Goal: Book appointment/travel/reservation

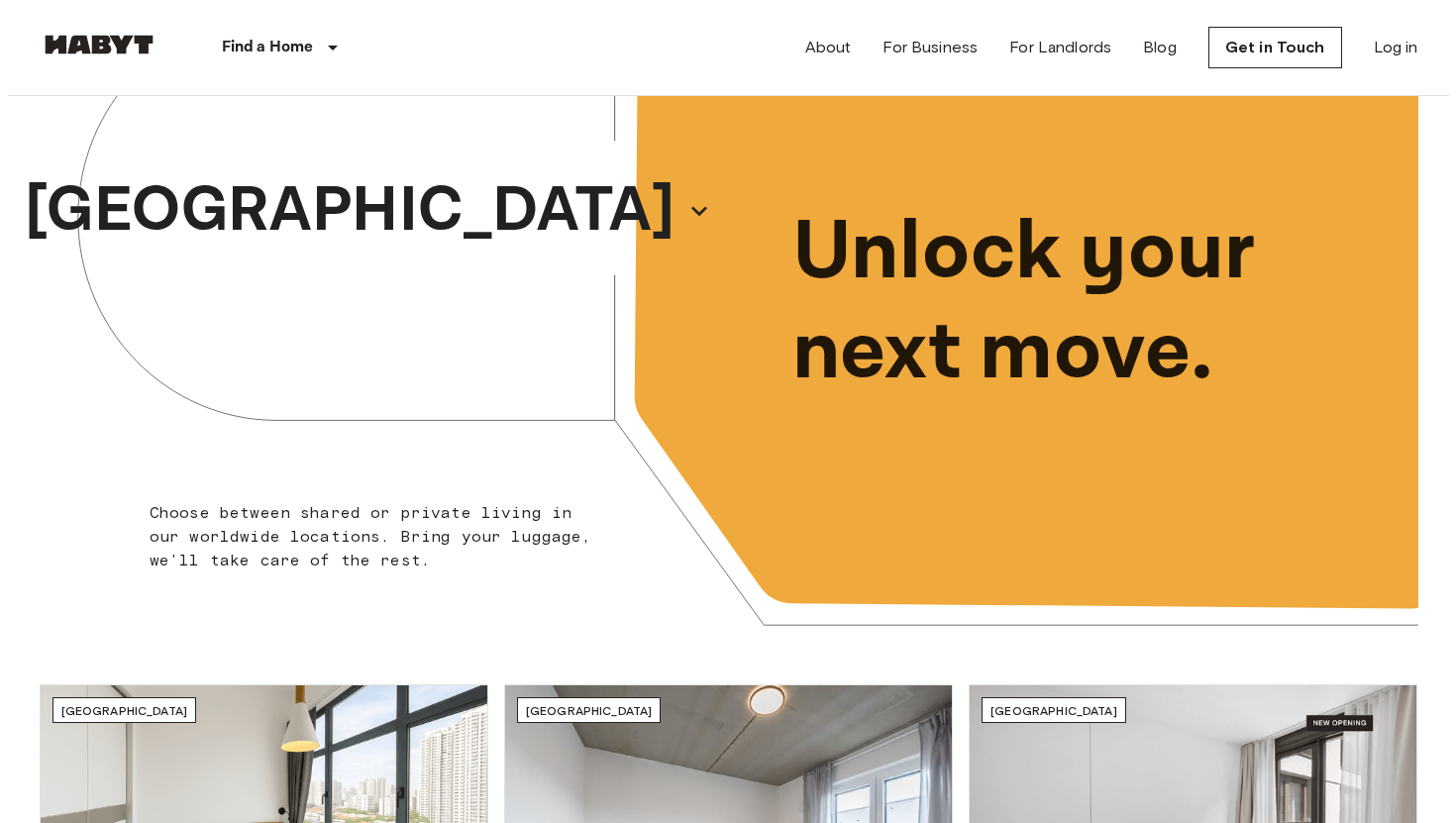
scroll to position [138, 0]
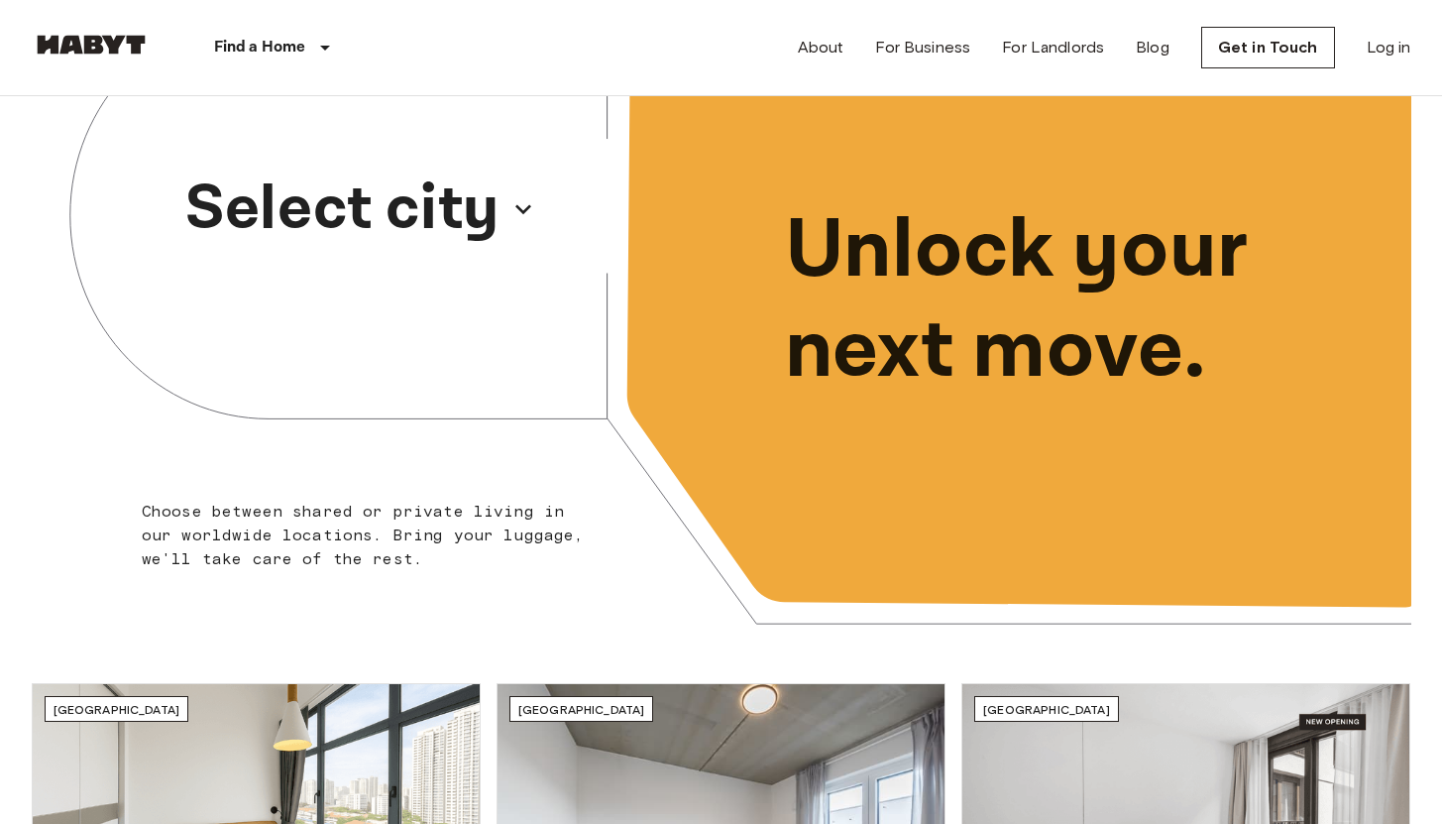
click at [434, 162] on p "Select city" at bounding box center [342, 209] width 314 height 95
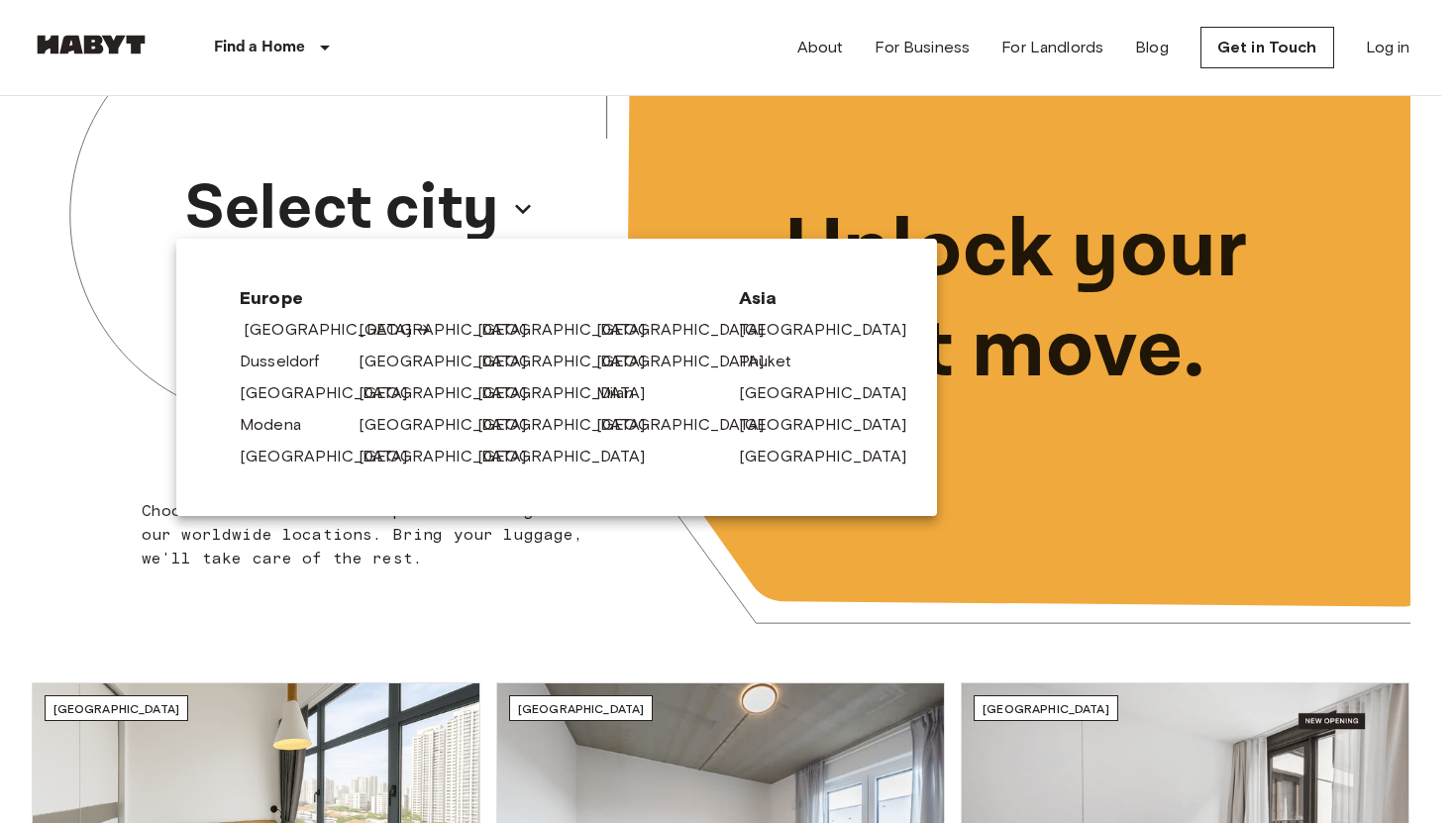
click at [290, 337] on link "[GEOGRAPHIC_DATA]" at bounding box center [338, 330] width 188 height 24
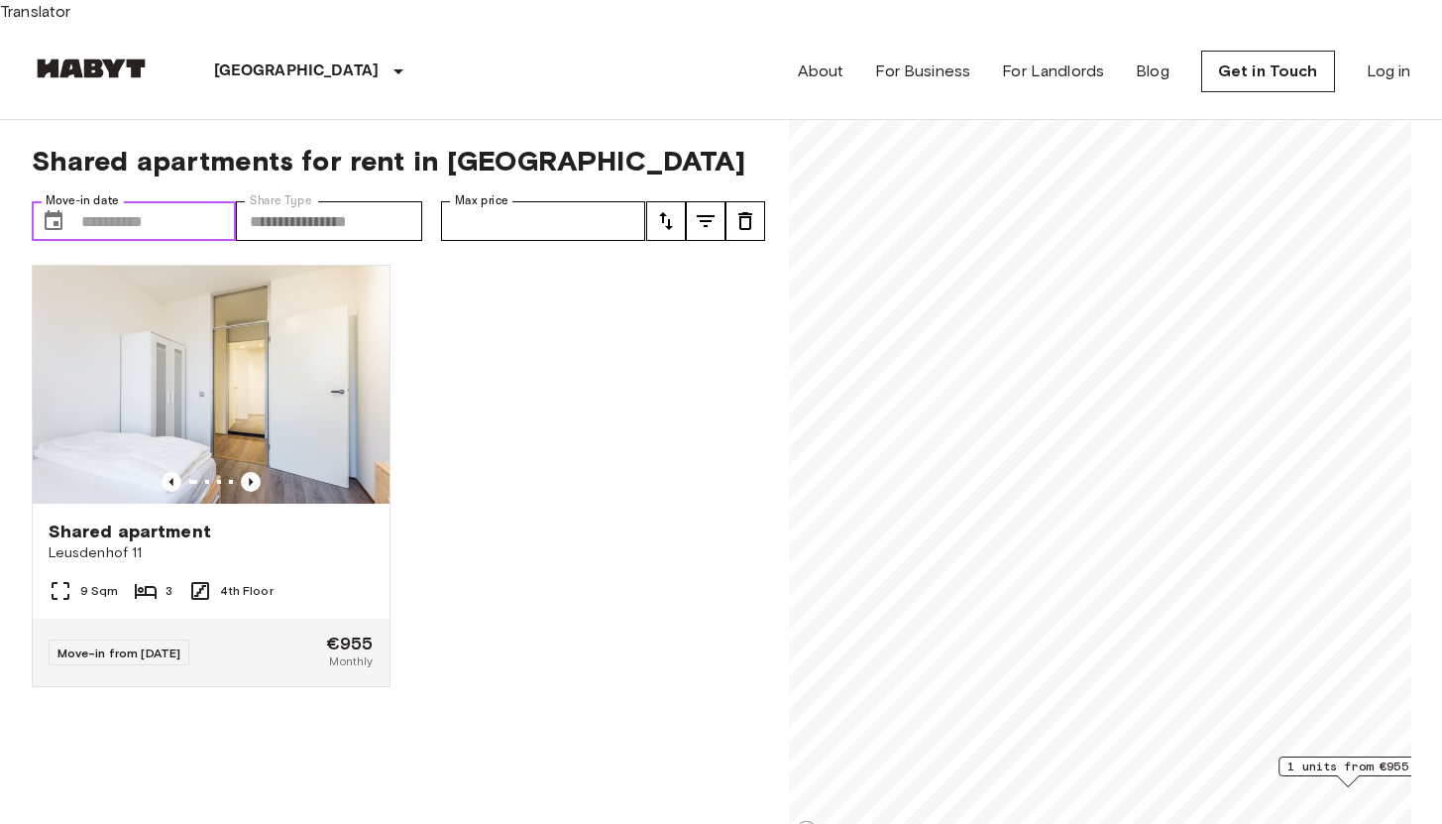
click at [228, 205] on input "Move-in date" at bounding box center [159, 221] width 156 height 40
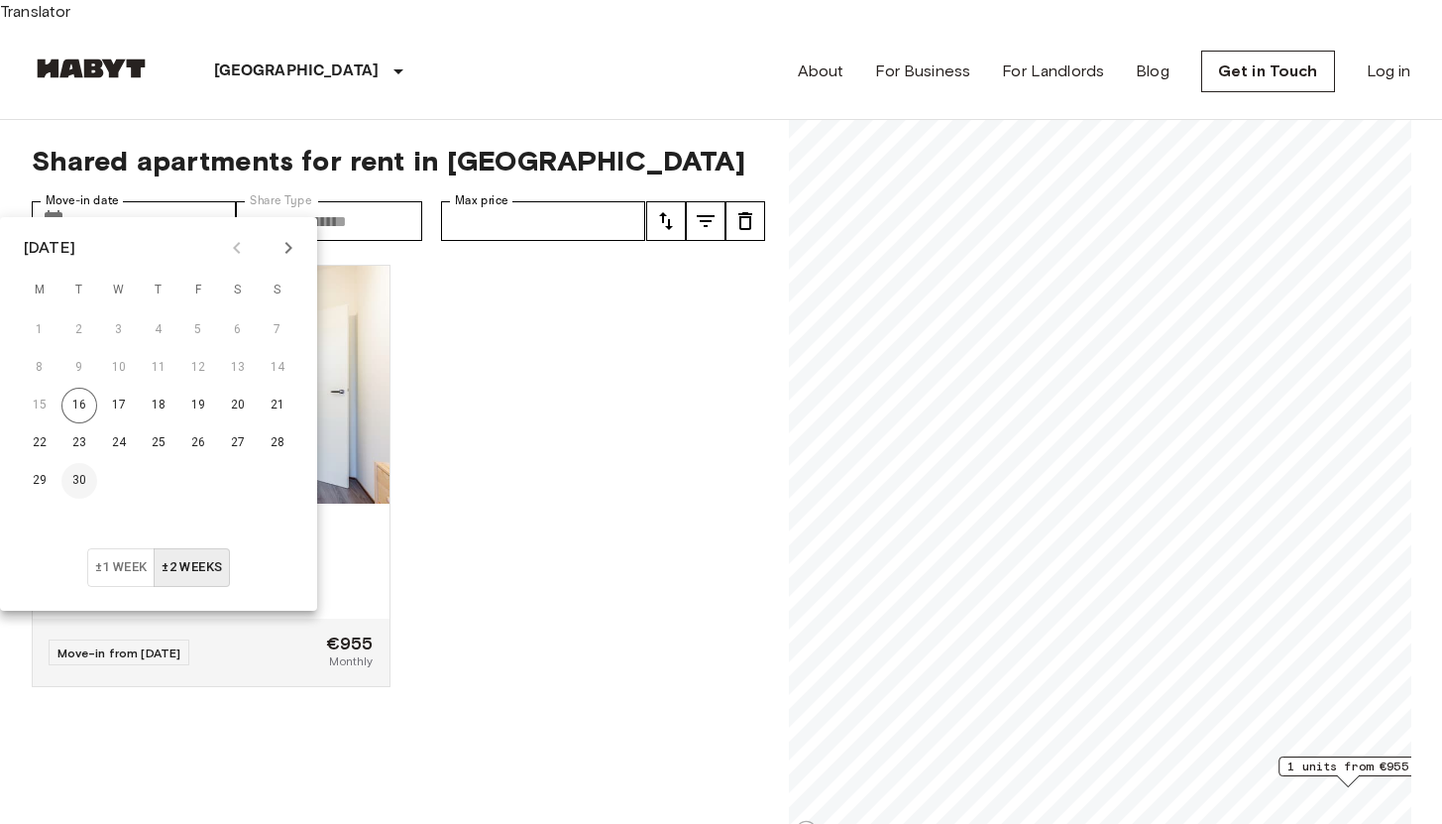
click at [88, 480] on button "30" at bounding box center [79, 481] width 36 height 36
type input "**********"
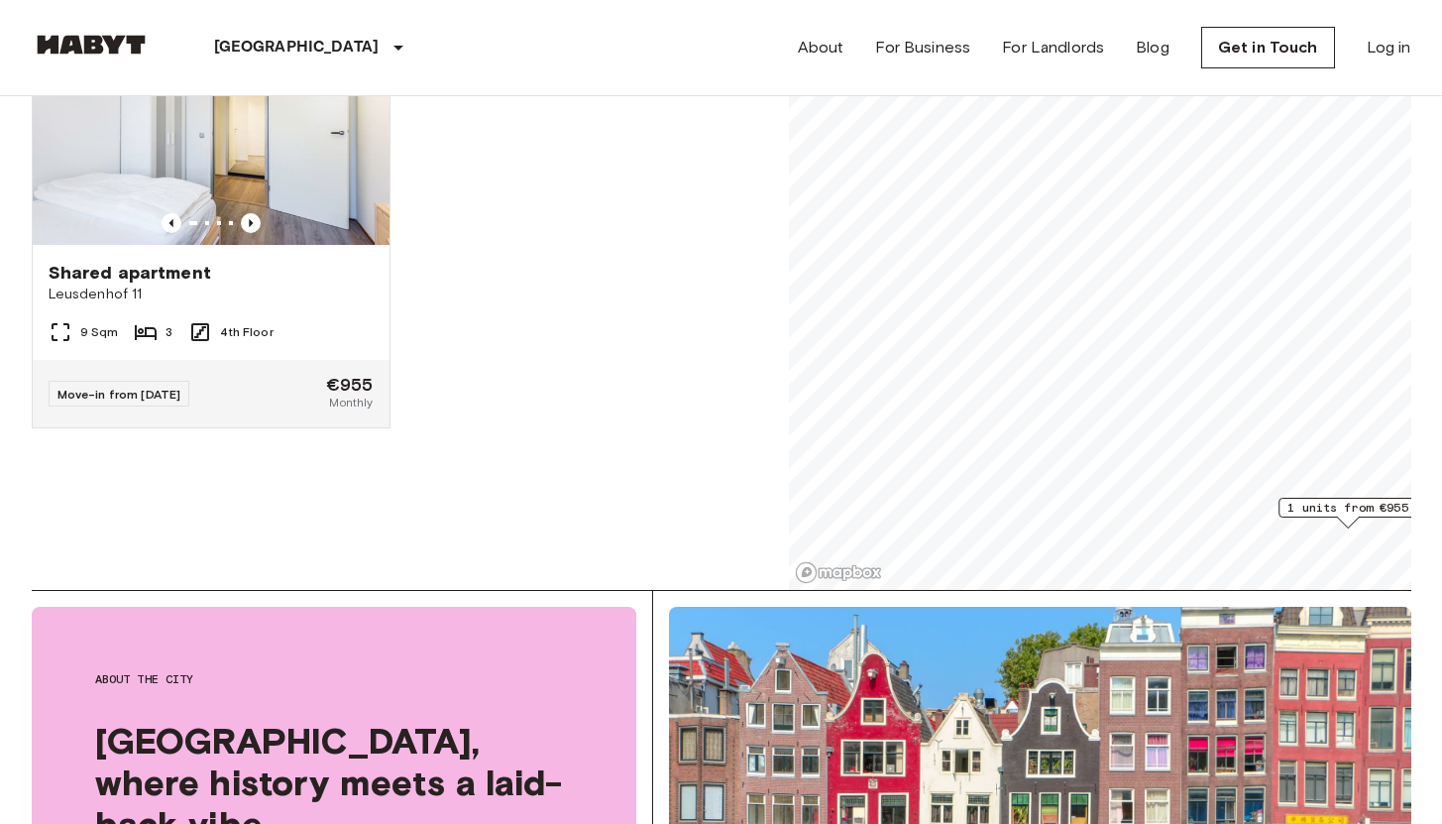
scroll to position [250, 0]
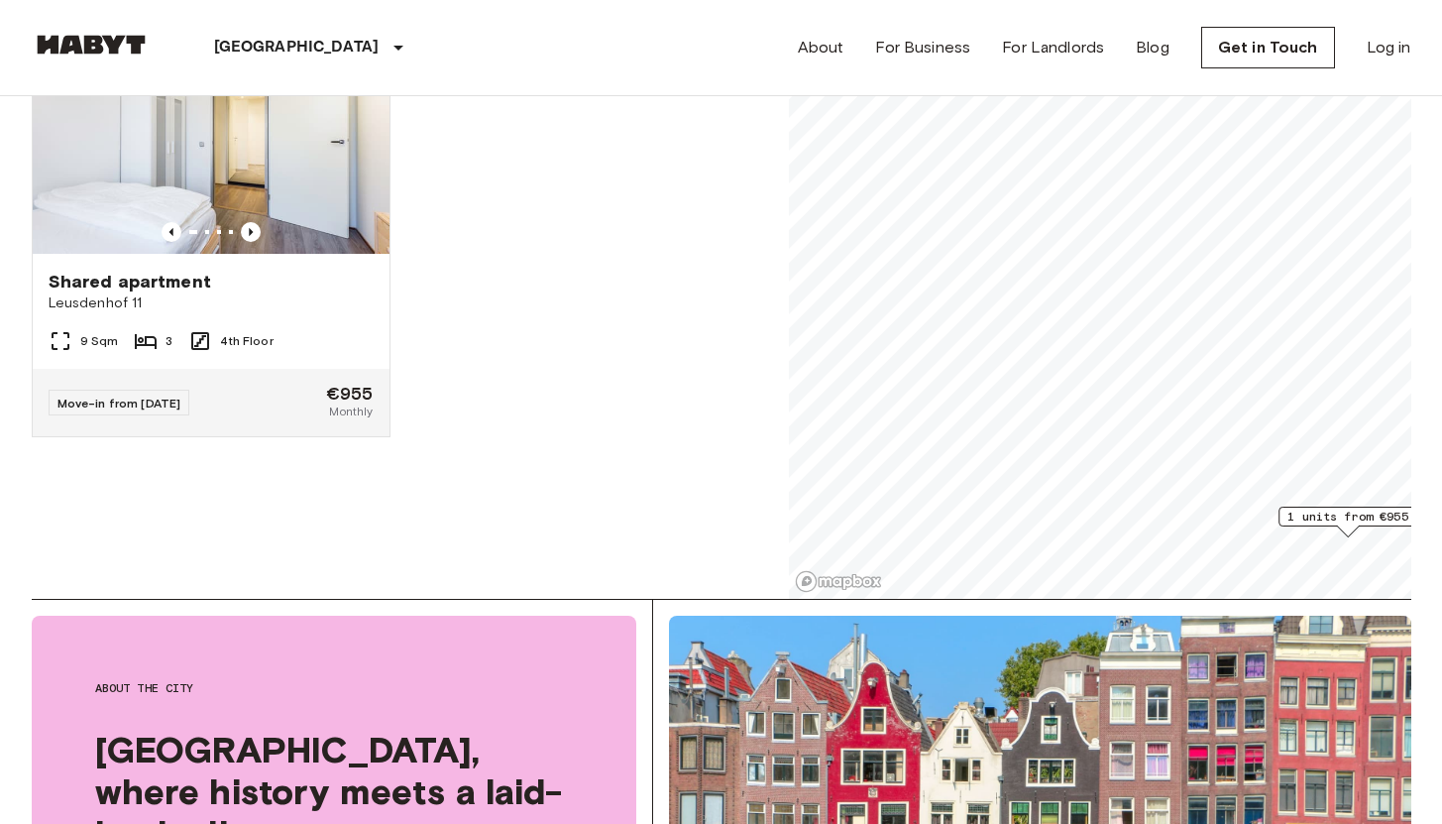
click at [404, 286] on div "Shared apartment [GEOGRAPHIC_DATA] 11 9 Sqm 3 4th Floor Move-in from [DATE] €95…" at bounding box center [390, 299] width 749 height 600
click at [253, 222] on icon "Previous image" at bounding box center [251, 232] width 20 height 20
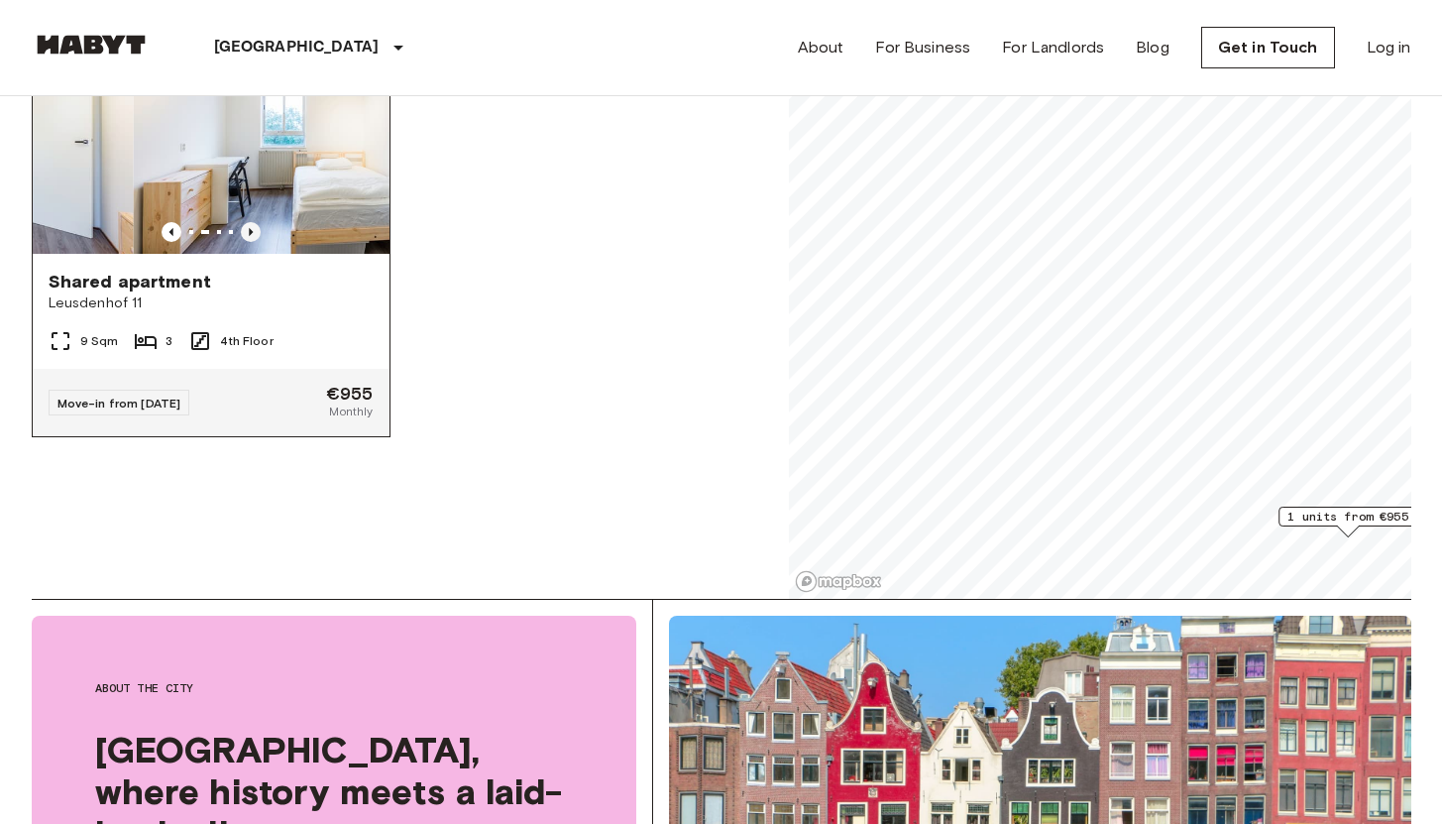
click at [253, 222] on icon "Previous image" at bounding box center [251, 232] width 20 height 20
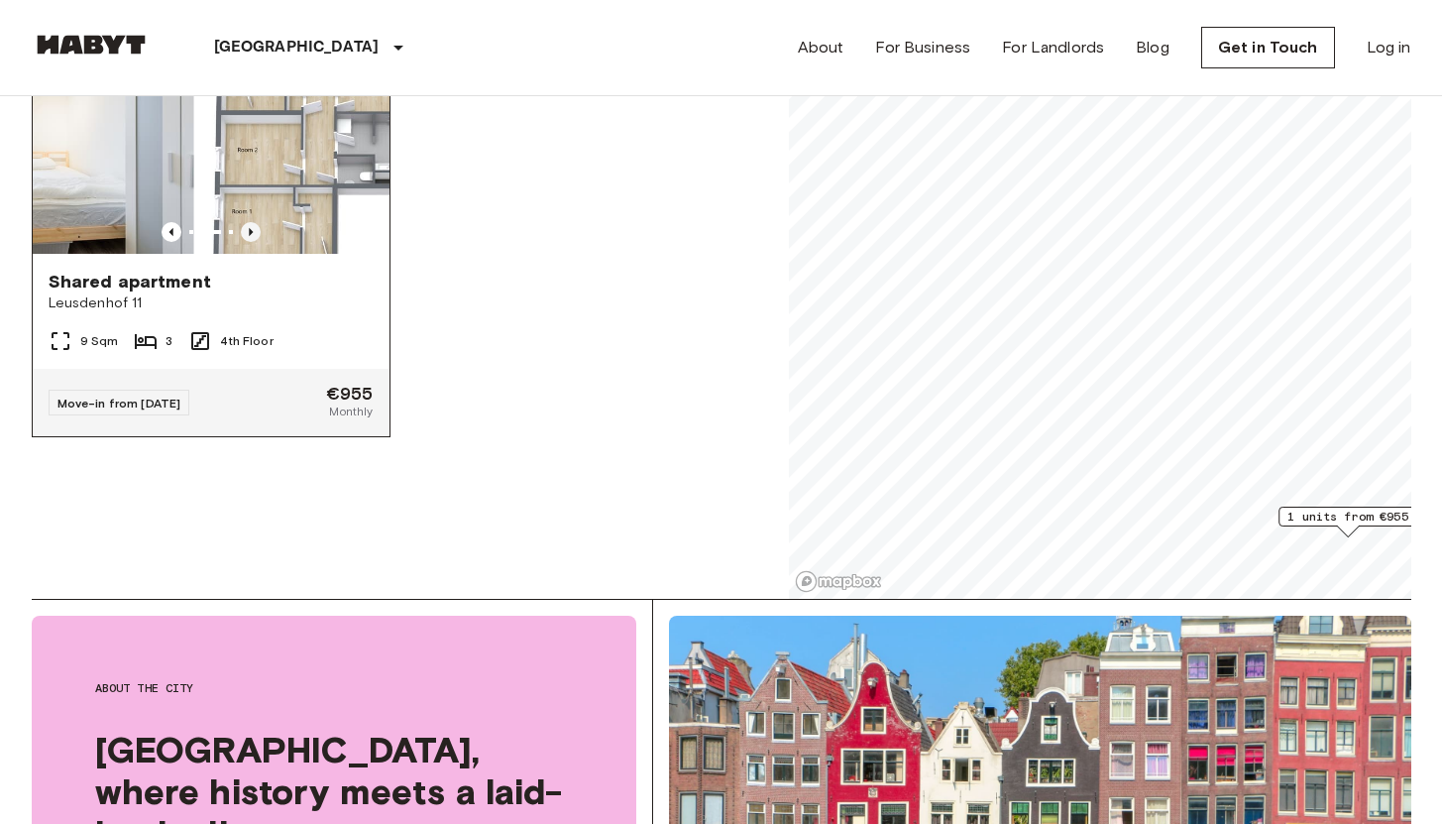
click at [253, 222] on icon "Previous image" at bounding box center [251, 232] width 20 height 20
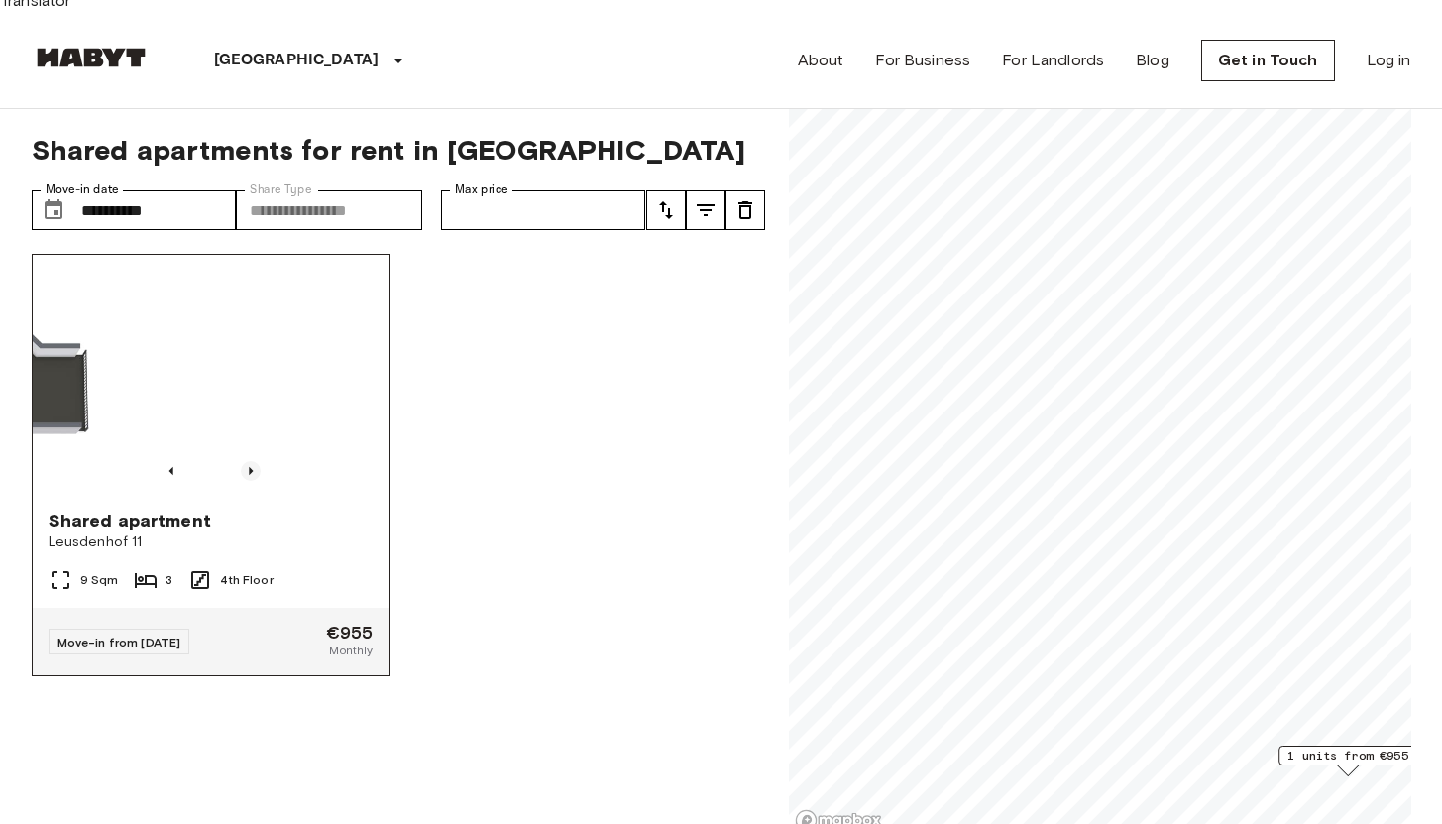
scroll to position [0, 0]
